Goal: Task Accomplishment & Management: Manage account settings

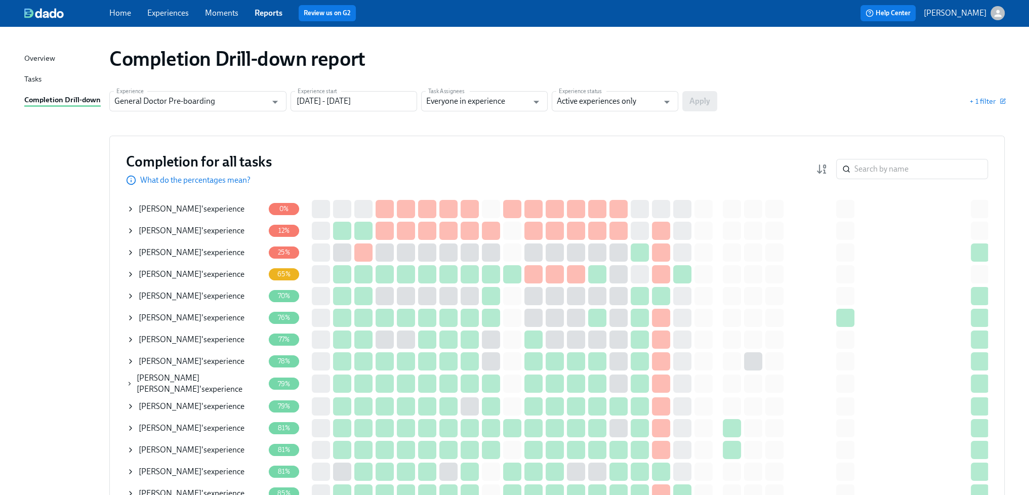
click at [171, 14] on link "Experiences" at bounding box center [167, 13] width 41 height 10
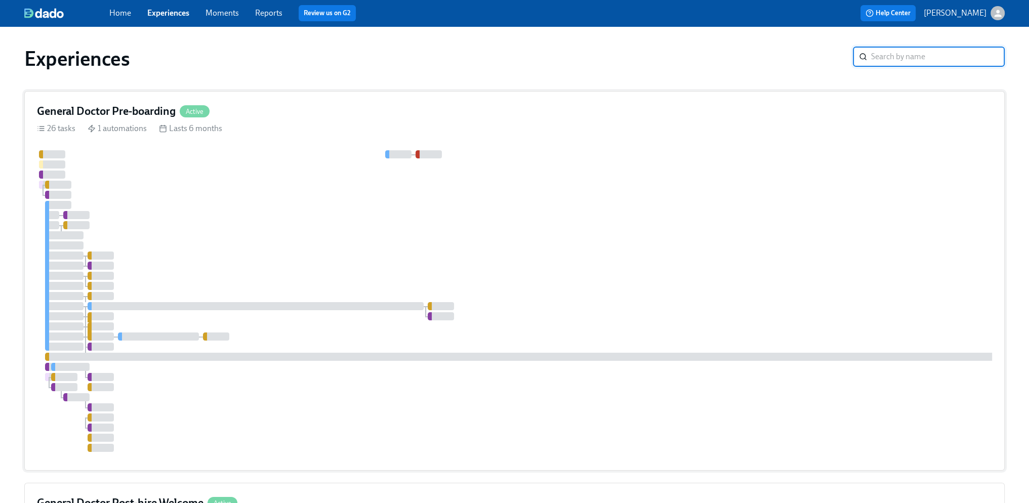
click at [344, 261] on div at bounding box center [610, 301] width 1147 height 302
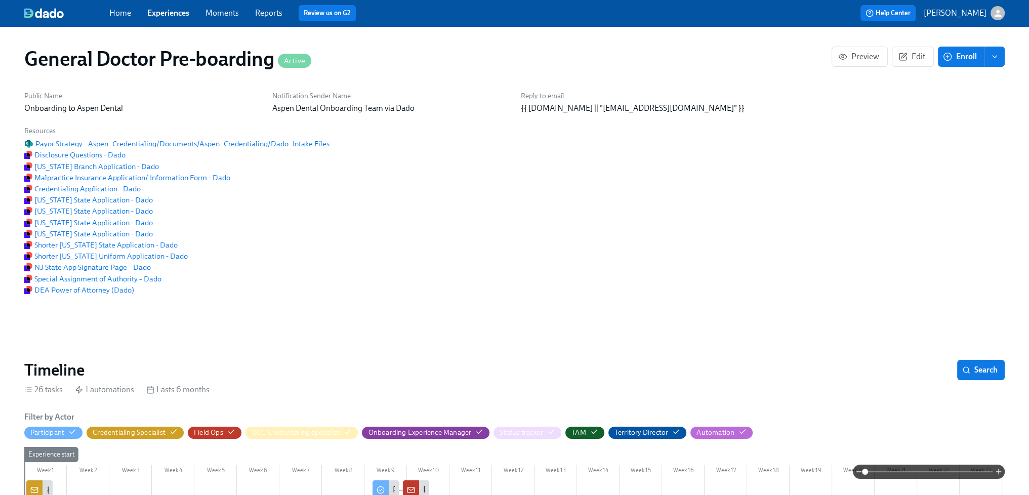
click at [125, 14] on link "Home" at bounding box center [120, 13] width 22 height 10
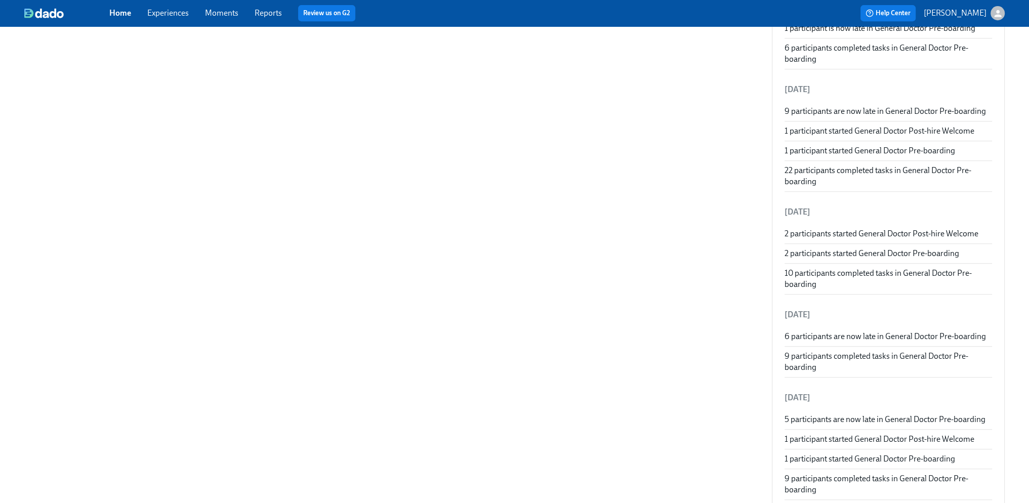
scroll to position [202, 0]
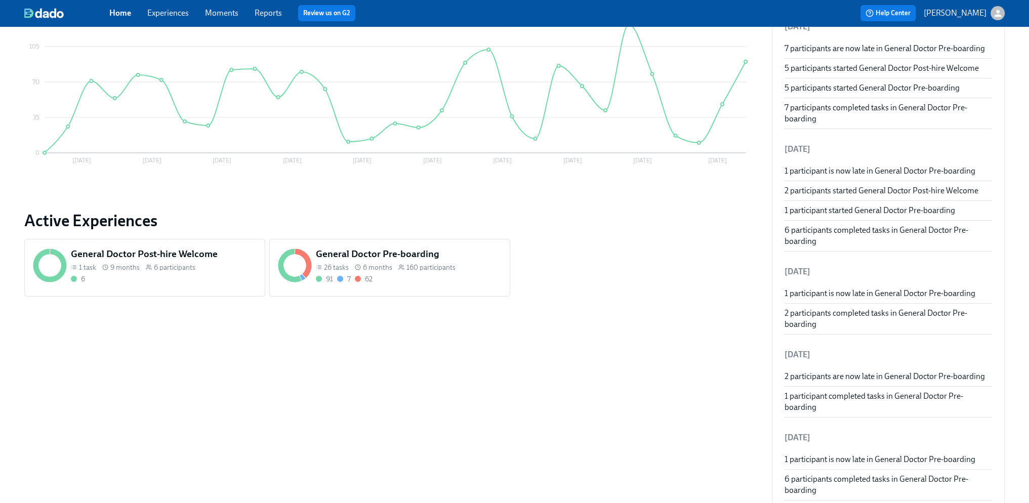
click at [398, 271] on div "160 participants" at bounding box center [426, 268] width 57 height 10
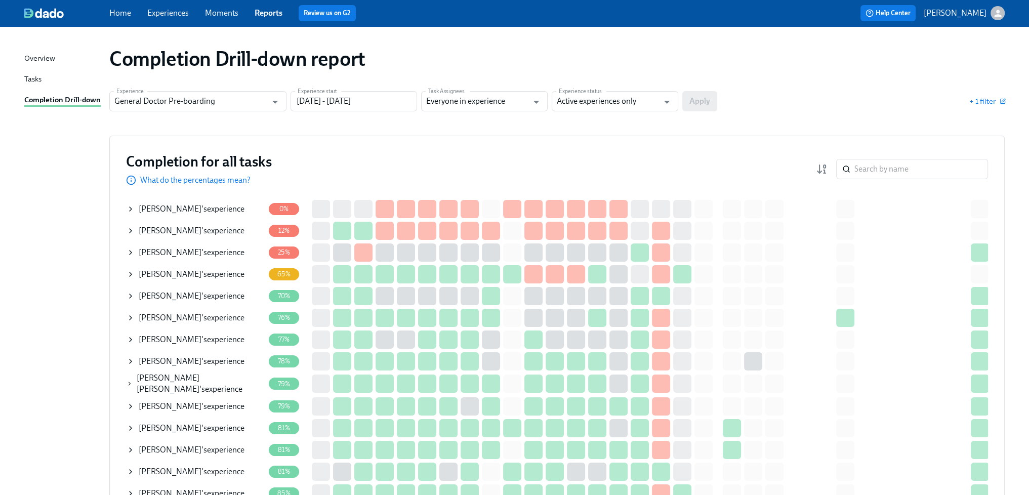
click at [192, 206] on span "[PERSON_NAME]" at bounding box center [170, 209] width 63 height 10
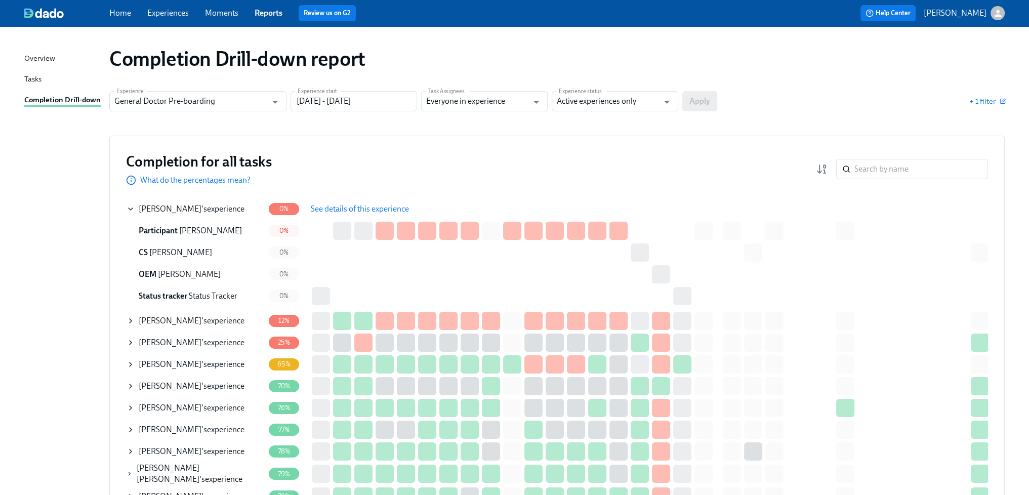
click at [399, 206] on span "See details of this experience" at bounding box center [360, 209] width 98 height 10
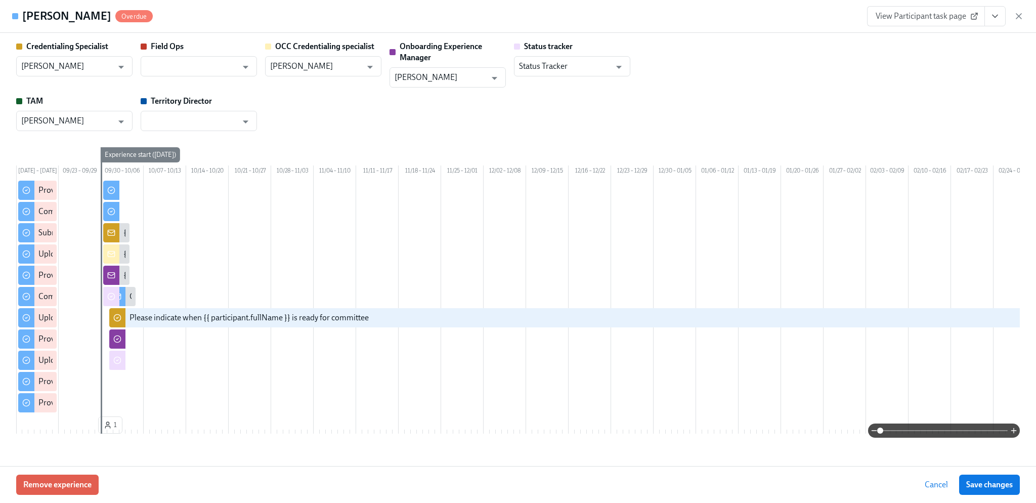
type input "[PERSON_NAME]"
type input "Sarah Parkhurst"
type input "Rachel Wicklander"
type input "Status Tracker"
type input "Erica Hertzinger"
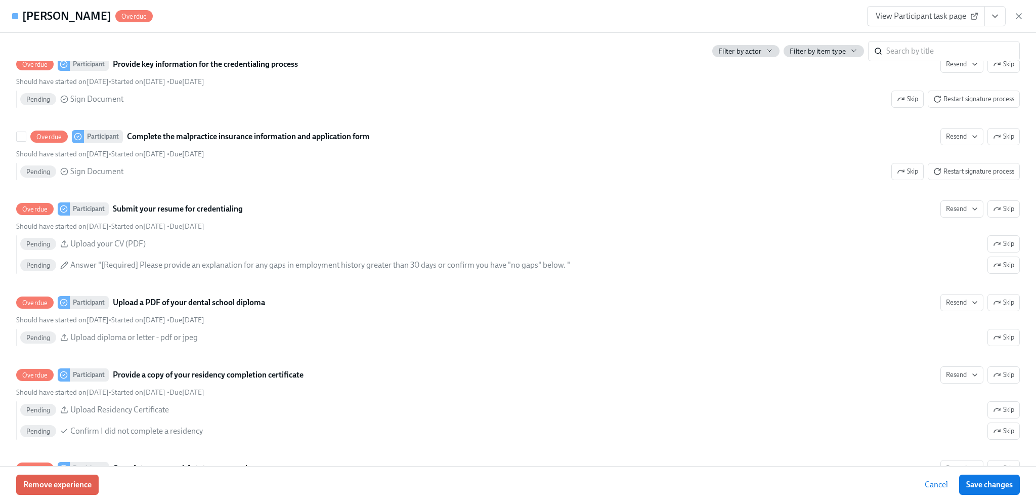
scroll to position [474, 0]
click at [955, 12] on span "View Participant task page" at bounding box center [926, 16] width 101 height 10
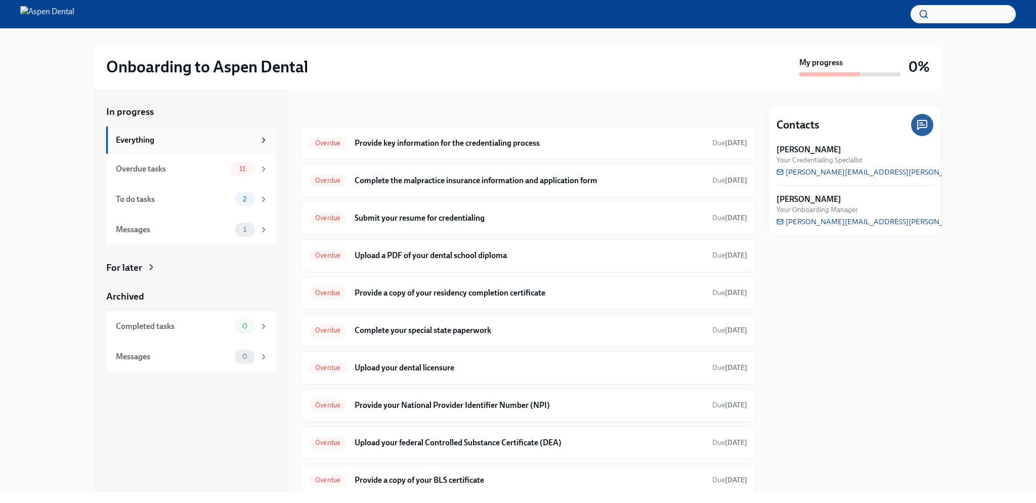
click at [253, 135] on div "Everything" at bounding box center [185, 140] width 139 height 11
click at [409, 142] on h6 "Provide key information for the credentialing process" at bounding box center [530, 143] width 350 height 11
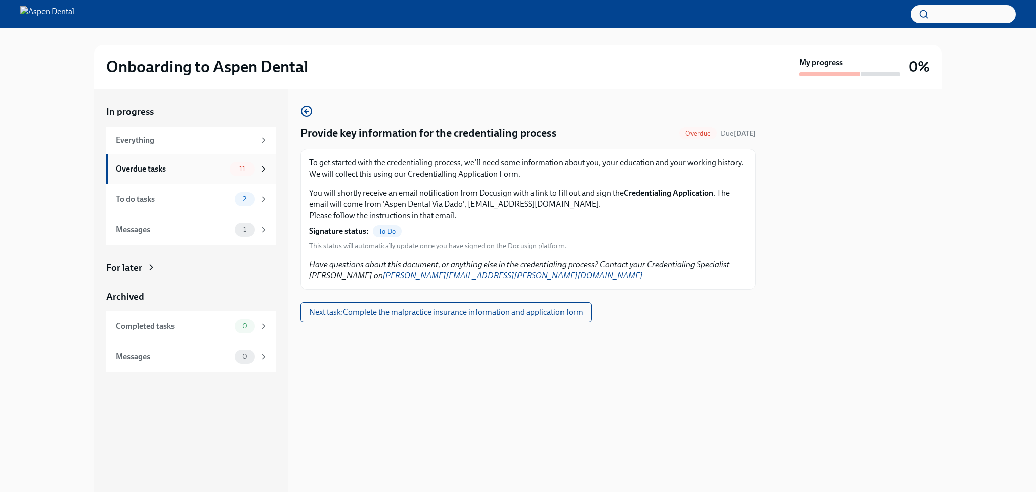
click at [184, 162] on div "Overdue tasks 11" at bounding box center [192, 169] width 152 height 14
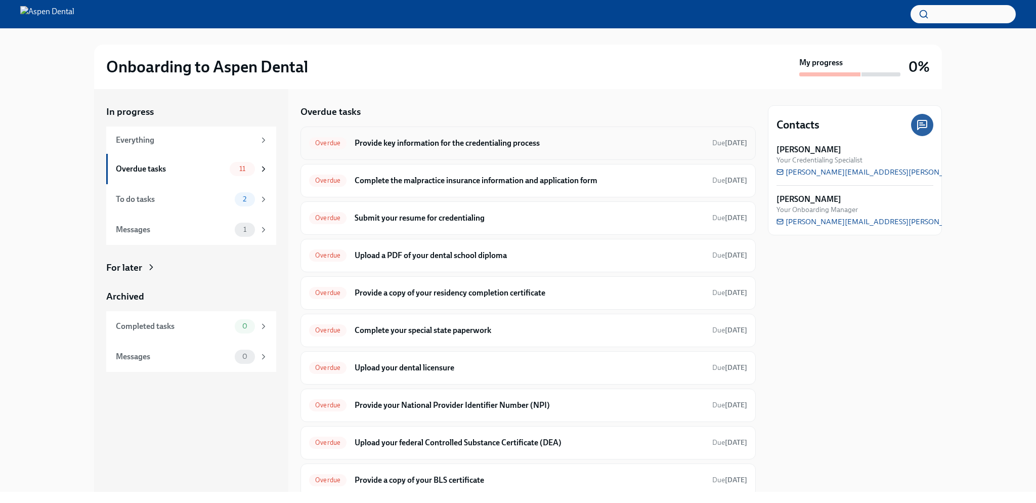
click at [468, 142] on h6 "Provide key information for the credentialing process" at bounding box center [530, 143] width 350 height 11
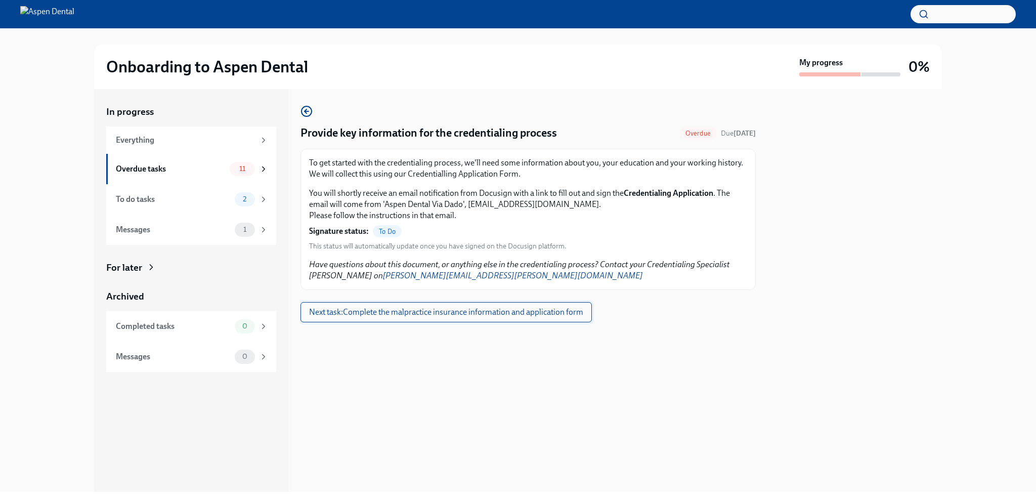
click at [510, 309] on span "Next task : Complete the malpractice insurance information and application form" at bounding box center [446, 312] width 274 height 10
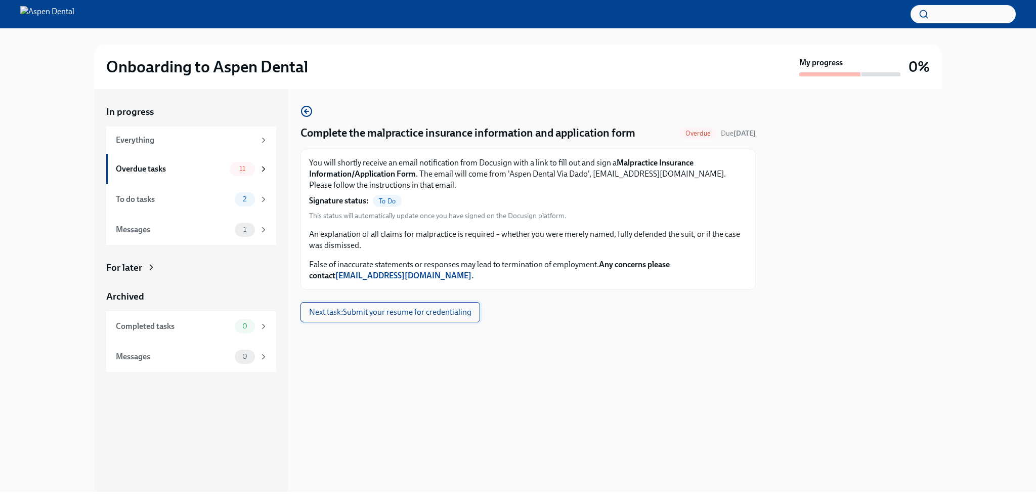
click at [444, 313] on span "Next task : Submit your resume for credentialing" at bounding box center [390, 312] width 162 height 10
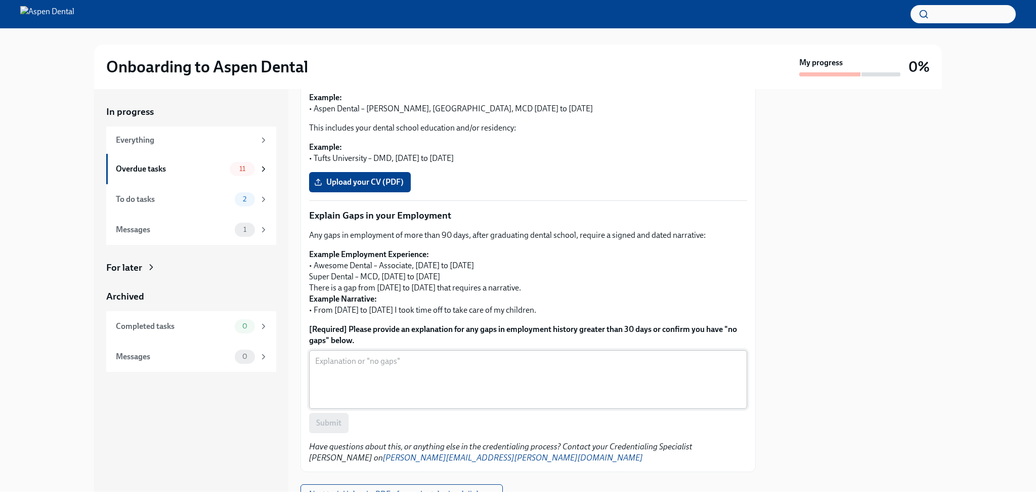
scroll to position [223, 0]
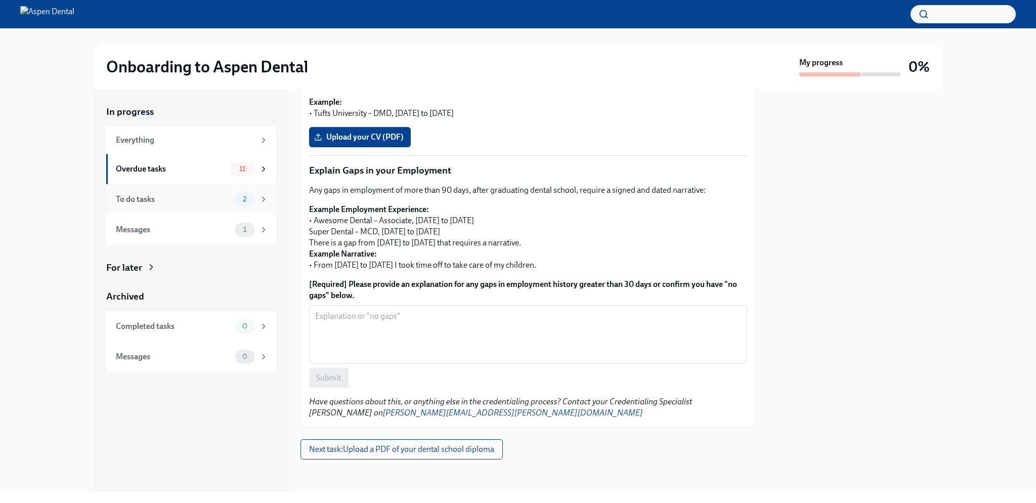
click at [221, 202] on div "To do tasks" at bounding box center [173, 199] width 115 height 11
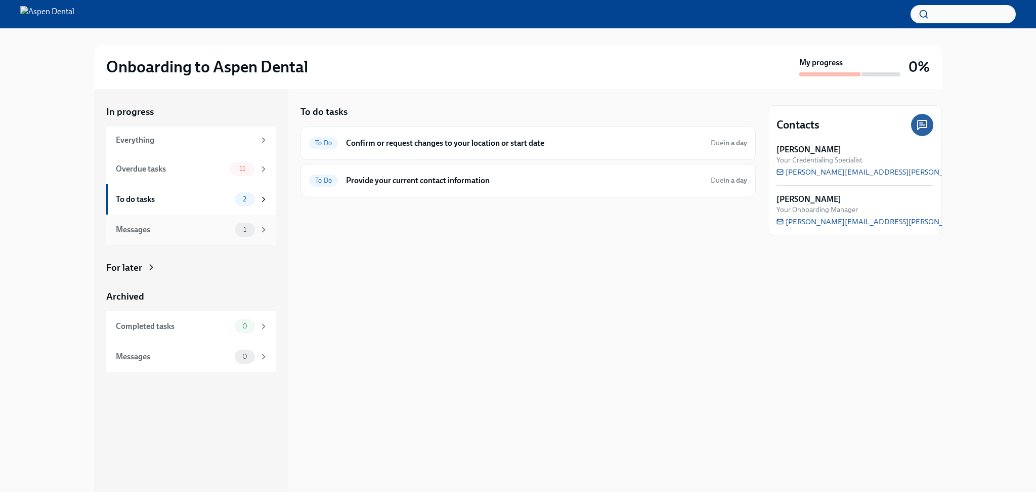
click at [226, 223] on div "Messages 1" at bounding box center [192, 230] width 152 height 14
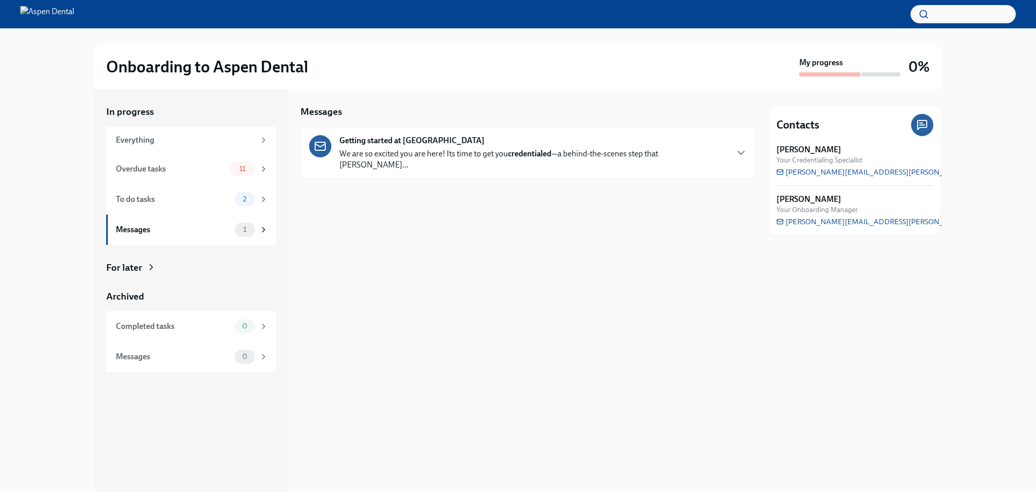
click at [668, 147] on div "Getting started at Aspen Dental We are so excited you are here! Its time to get…" at bounding box center [533, 152] width 388 height 35
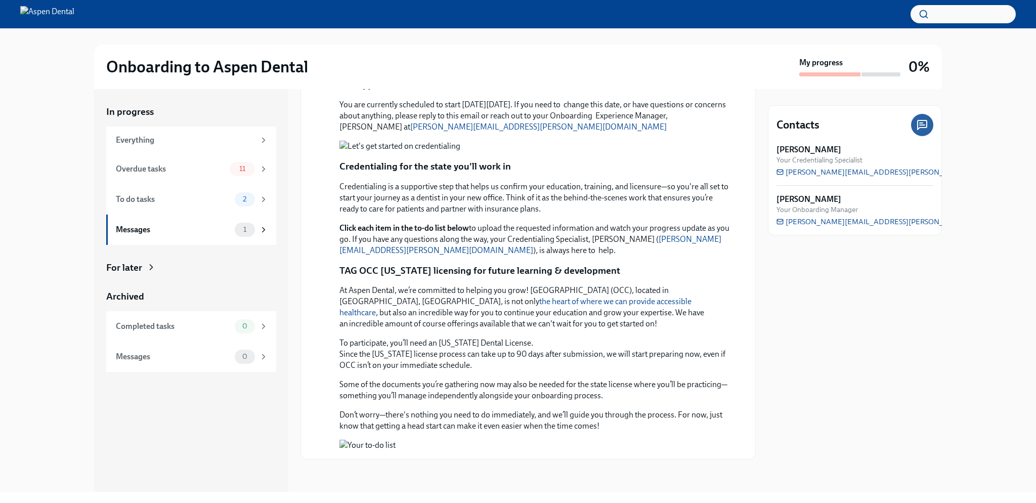
scroll to position [710, 0]
click at [530, 440] on button "Zoom image" at bounding box center [535, 445] width 392 height 11
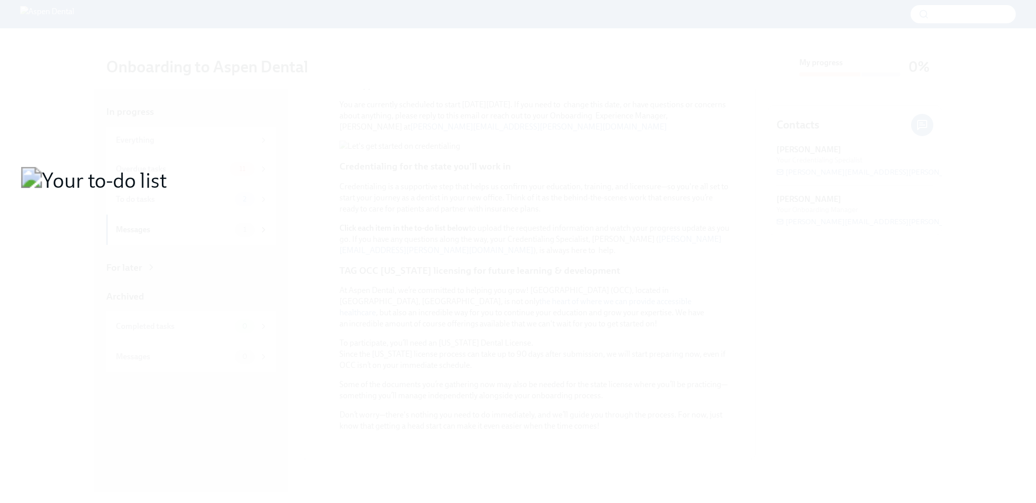
click at [552, 129] on button "Unzoom image" at bounding box center [518, 251] width 1036 height 503
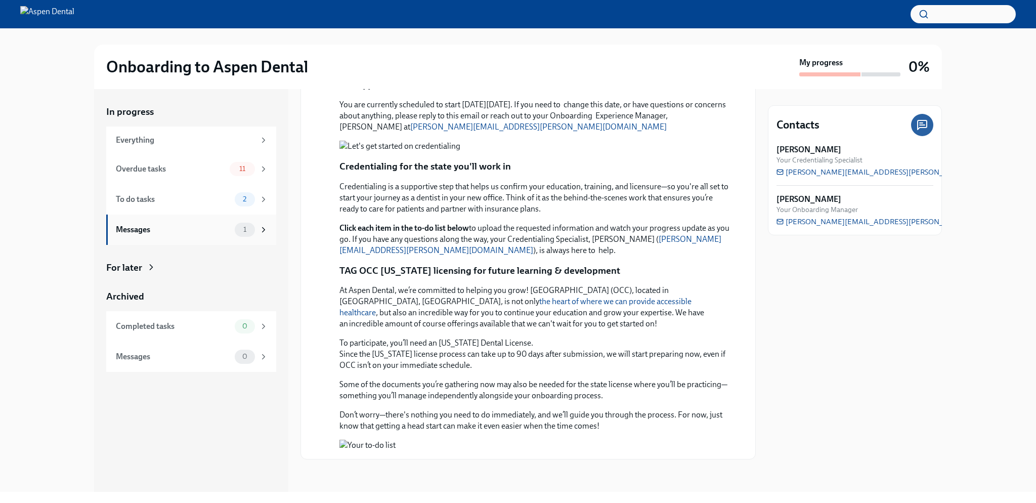
click at [212, 231] on div "Messages" at bounding box center [173, 229] width 115 height 11
click at [204, 329] on div "Completed tasks" at bounding box center [173, 326] width 115 height 11
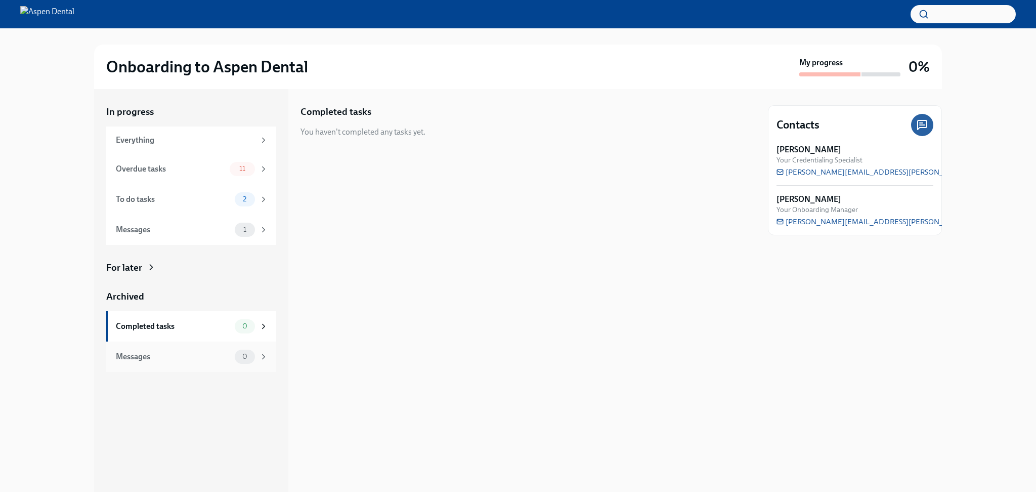
click at [205, 342] on div "Messages 0" at bounding box center [191, 357] width 170 height 30
click at [197, 148] on div "Everything" at bounding box center [191, 139] width 170 height 27
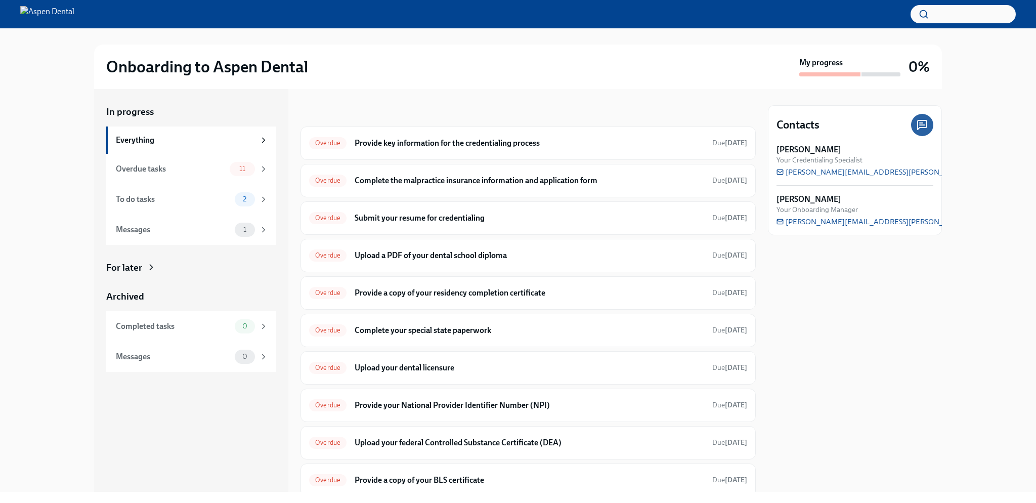
click at [844, 73] on div at bounding box center [829, 74] width 61 height 4
click at [216, 67] on h2 "Onboarding to Aspen Dental" at bounding box center [207, 67] width 202 height 20
click at [154, 174] on div "Overdue tasks" at bounding box center [171, 168] width 110 height 11
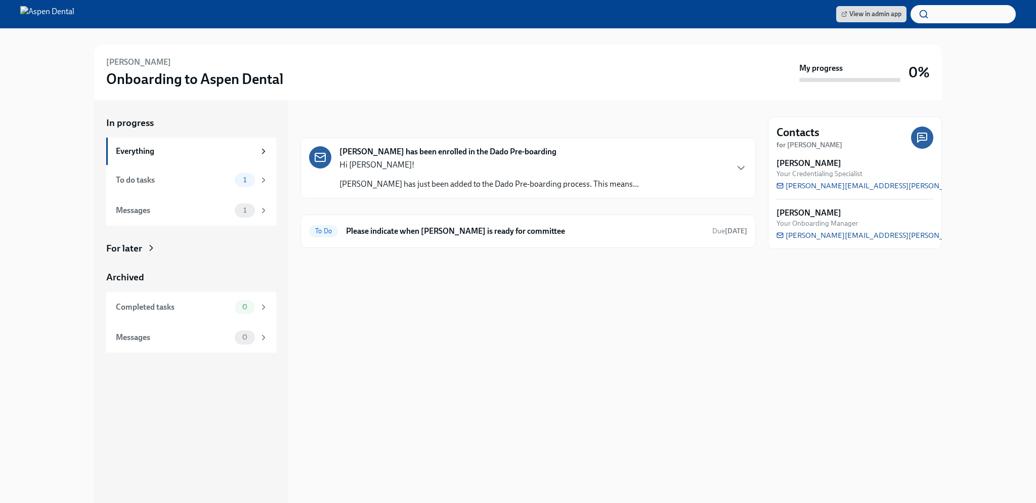
click at [741, 166] on icon "button" at bounding box center [741, 168] width 12 height 12
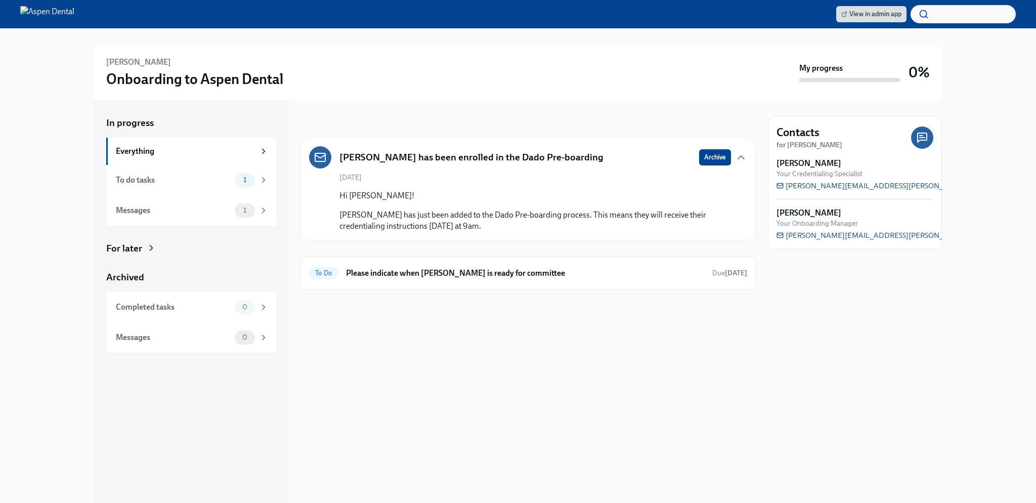
click at [827, 146] on strong "for Jessica Kleinschmit" at bounding box center [810, 145] width 66 height 9
click at [819, 145] on strong "for Jessica Kleinschmit" at bounding box center [810, 145] width 66 height 9
click at [145, 62] on h6 "[PERSON_NAME]" at bounding box center [138, 62] width 65 height 11
click at [878, 13] on span "View in admin app" at bounding box center [871, 14] width 60 height 10
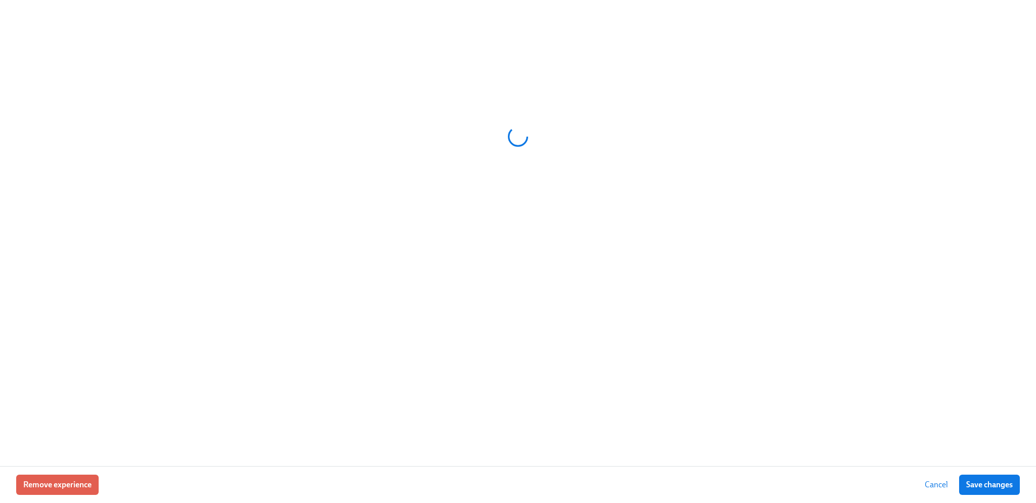
scroll to position [0, 26830]
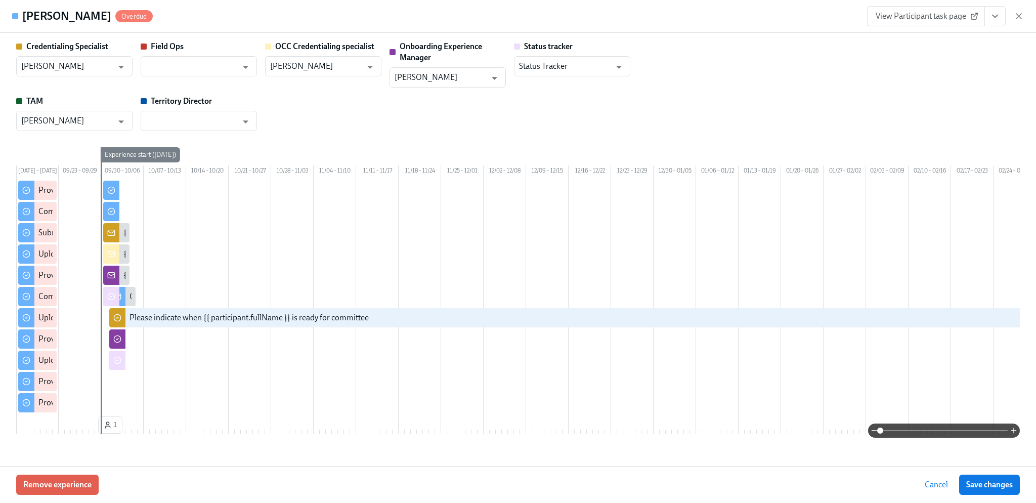
type input "[PERSON_NAME]"
type input "Sarah Parkhurst"
type input "Rachel Wicklander"
type input "Status Tracker"
type input "Erica Hertzinger"
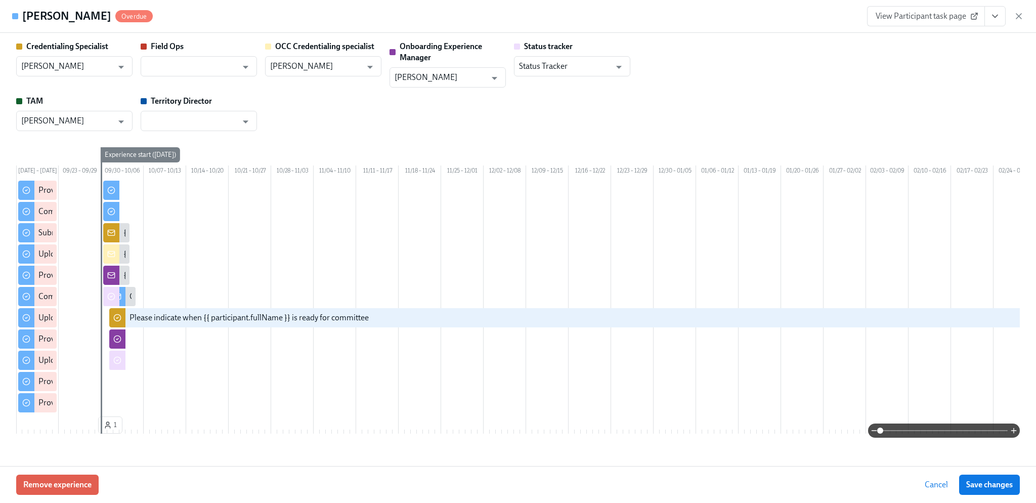
type input "[PERSON_NAME]"
type input "Sarah Parkhurst"
type input "Rachel Wicklander"
type input "Status Tracker"
type input "Erica Hertzinger"
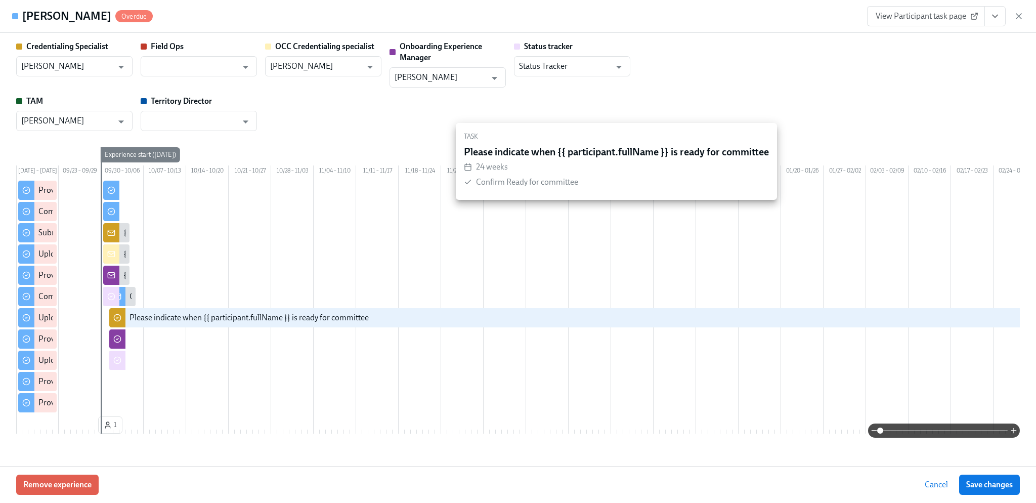
scroll to position [253, 0]
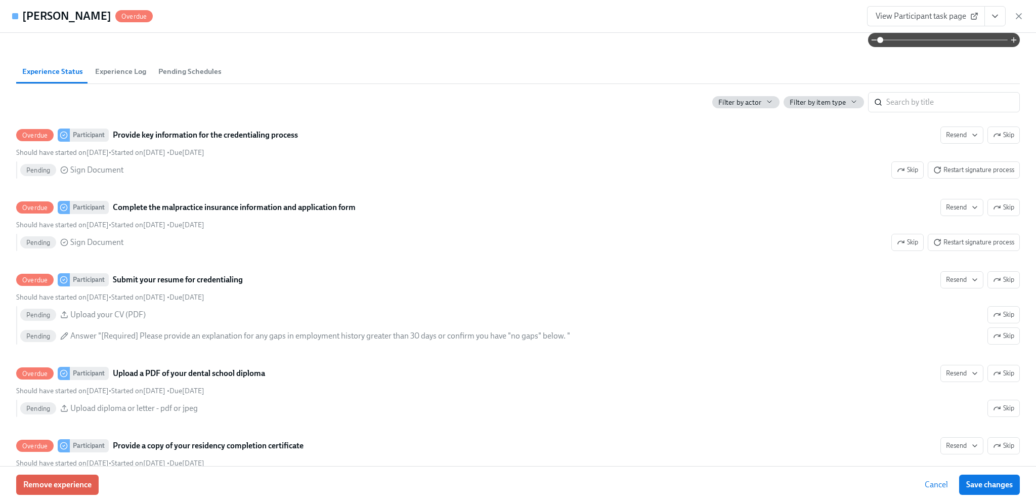
click at [188, 77] on span "Pending Schedules" at bounding box center [189, 72] width 63 height 12
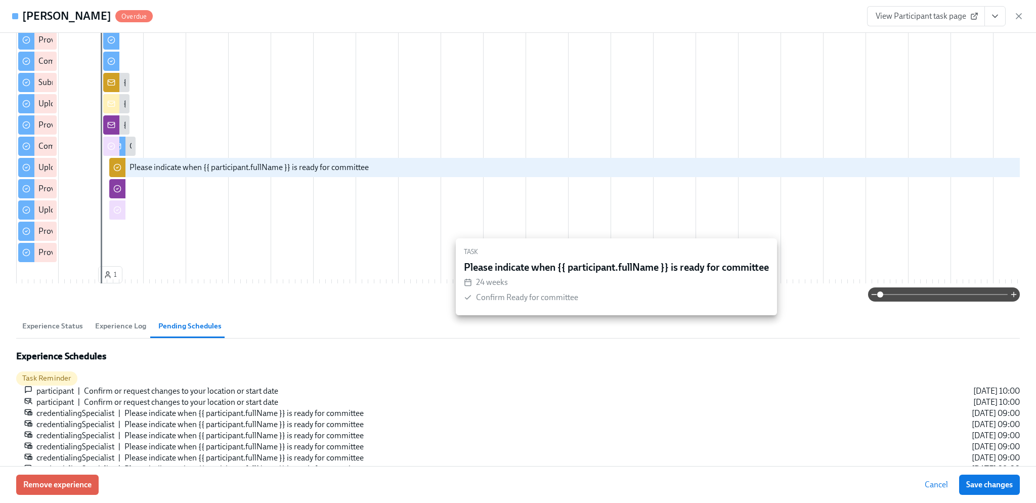
scroll to position [152, 0]
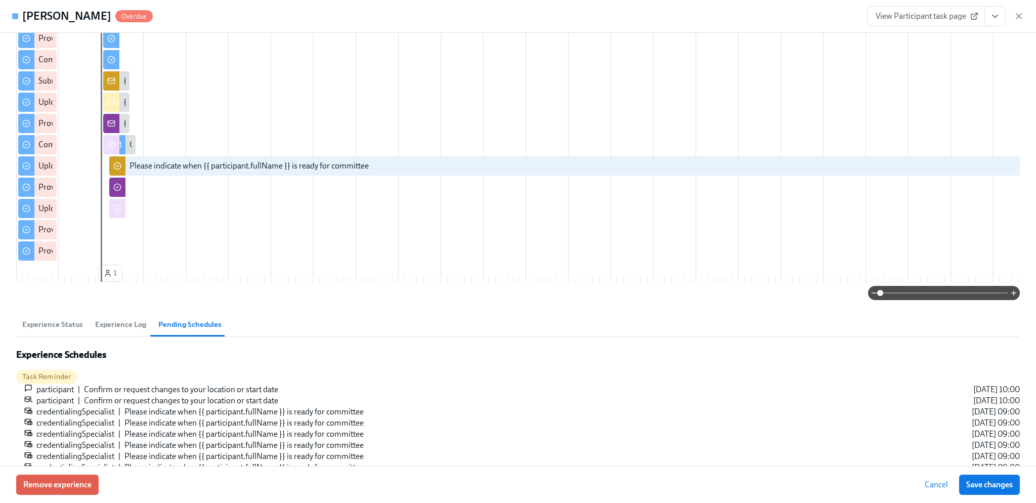
click at [121, 330] on span "Experience Log" at bounding box center [120, 325] width 51 height 12
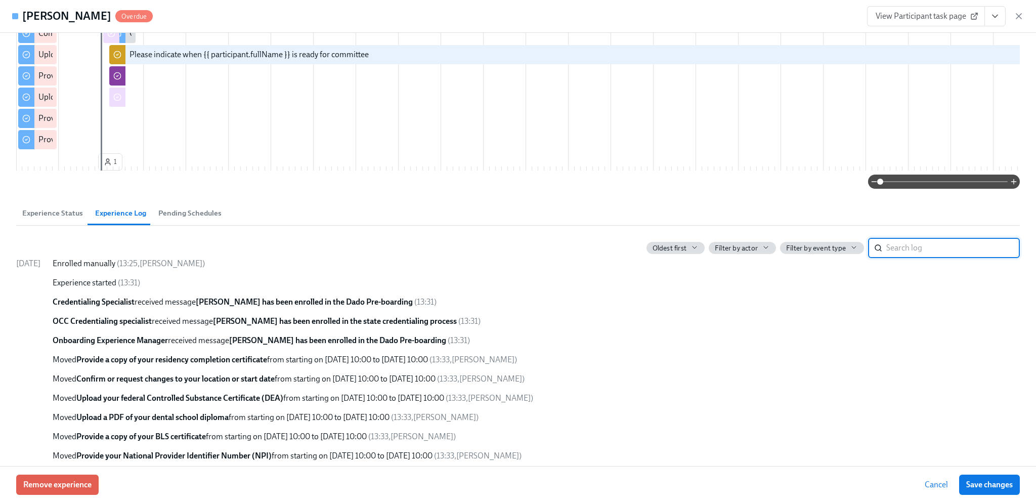
scroll to position [231, 0]
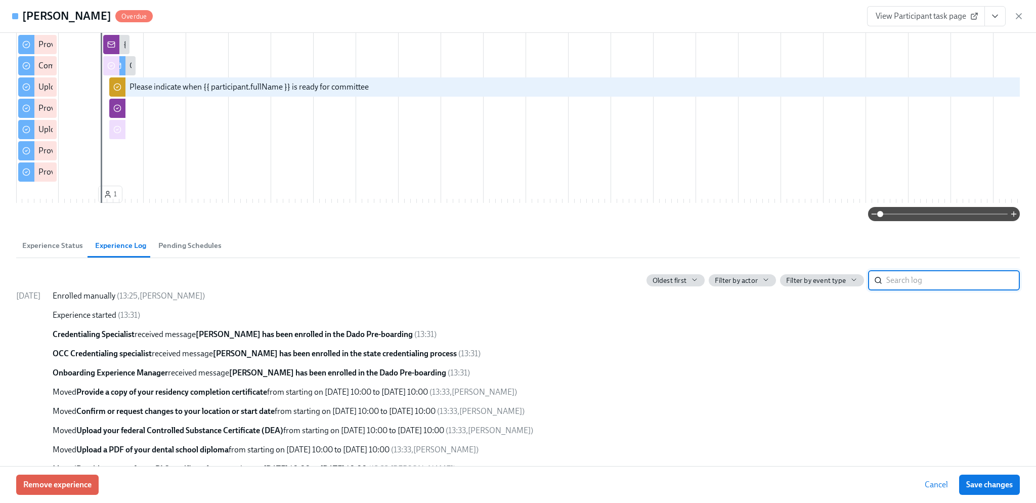
click at [42, 251] on span "Experience Status" at bounding box center [52, 246] width 61 height 12
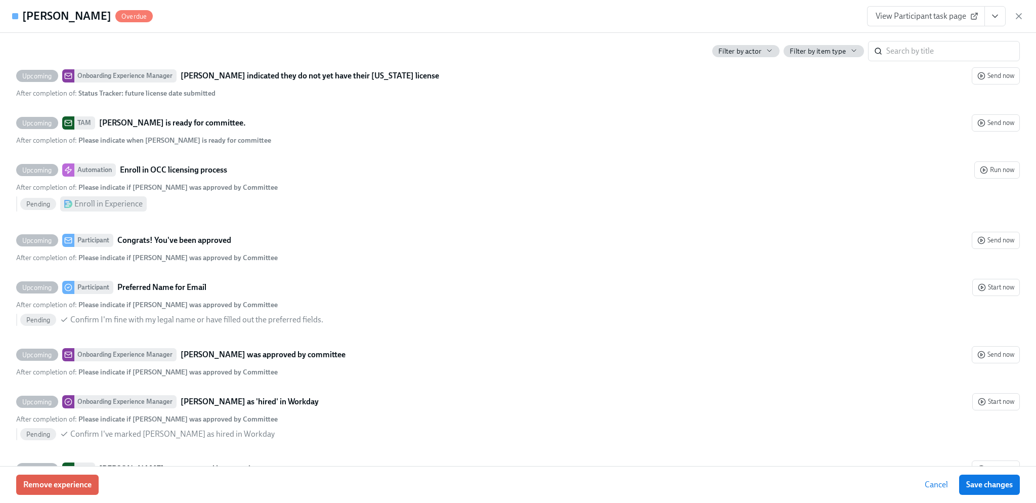
scroll to position [3257, 0]
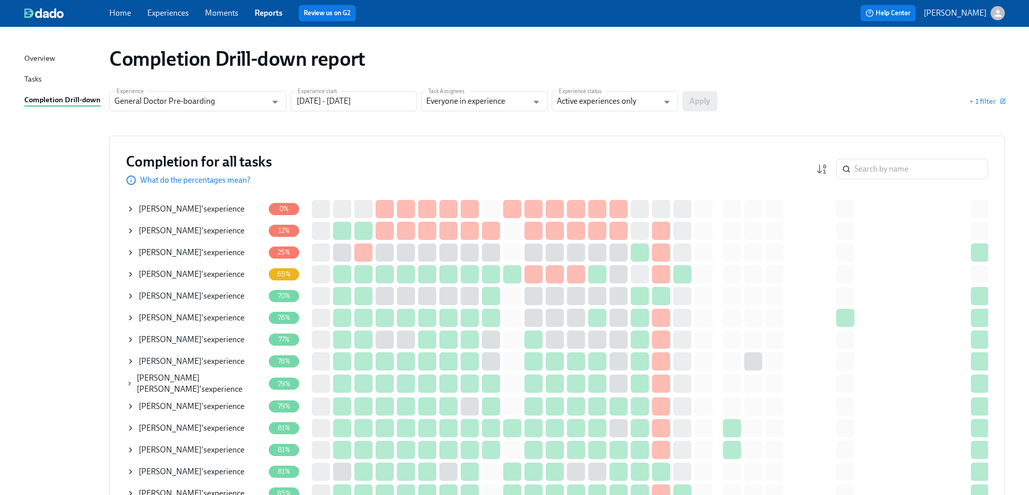
click at [514, 66] on div "Completion Drill-down report" at bounding box center [556, 59] width 895 height 24
click at [577, 64] on div "Completion Drill-down report" at bounding box center [556, 59] width 895 height 24
click at [121, 13] on link "Home" at bounding box center [120, 13] width 22 height 10
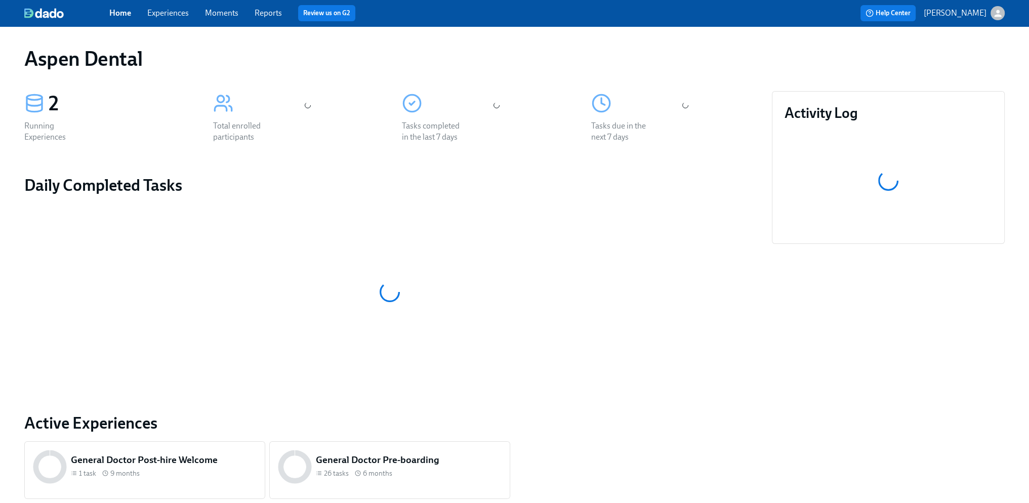
click at [178, 9] on link "Experiences" at bounding box center [167, 13] width 41 height 10
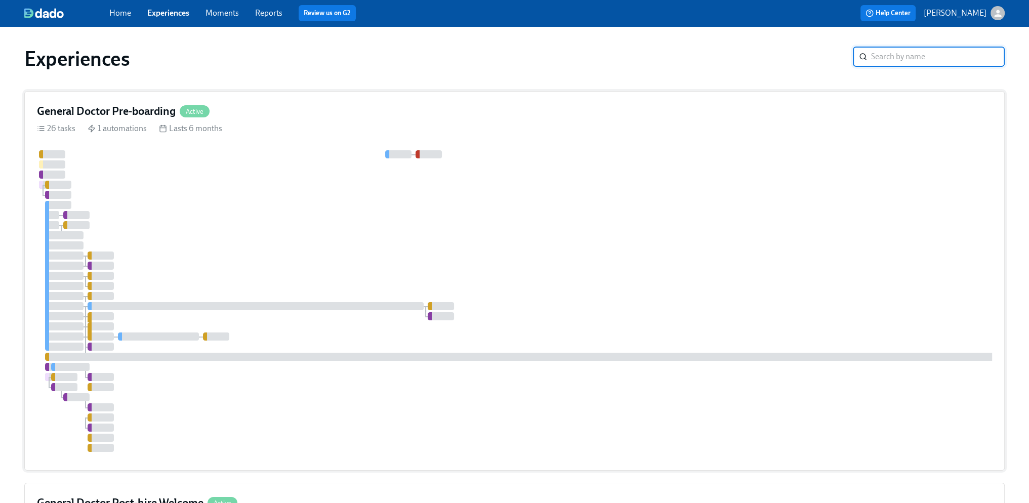
click at [513, 259] on div at bounding box center [610, 301] width 1147 height 302
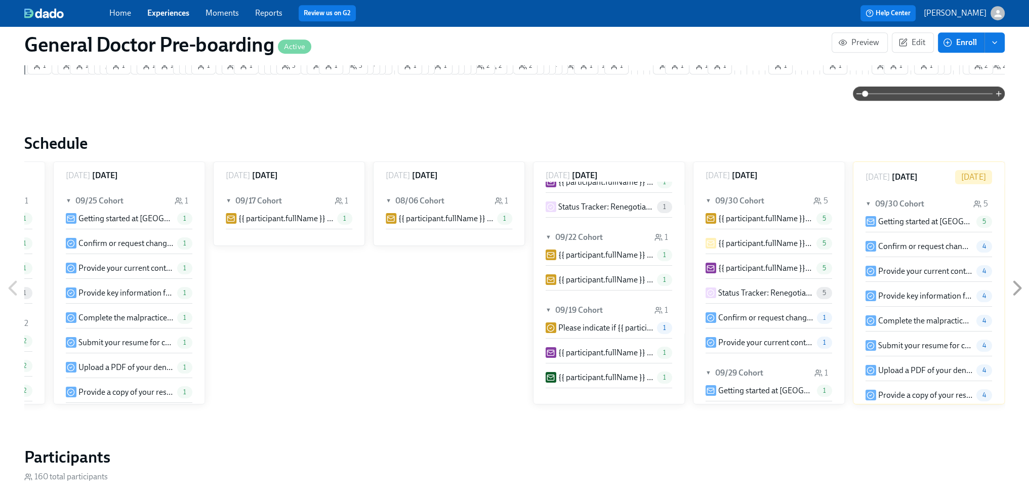
scroll to position [860, 0]
